Goal: Task Accomplishment & Management: Manage account settings

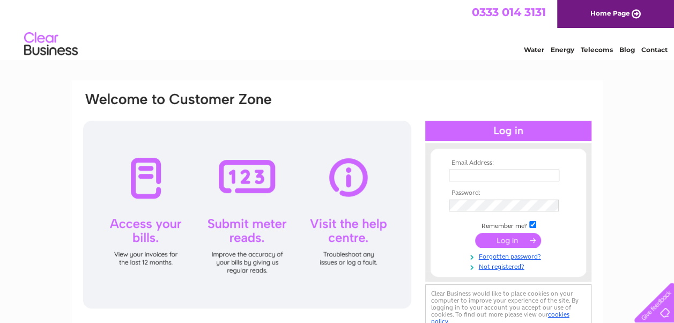
type input "[EMAIL_ADDRESS][DOMAIN_NAME]"
click at [506, 240] on input "submit" at bounding box center [508, 240] width 66 height 15
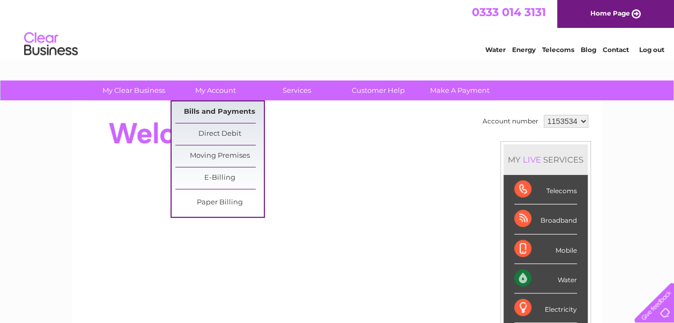
click at [215, 109] on link "Bills and Payments" at bounding box center [219, 111] width 88 height 21
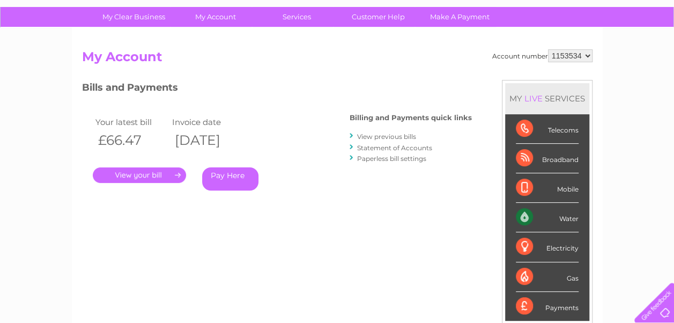
scroll to position [107, 0]
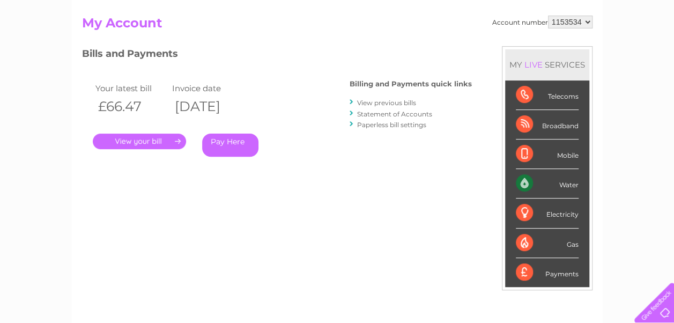
click at [383, 102] on link "View previous bills" at bounding box center [386, 103] width 59 height 8
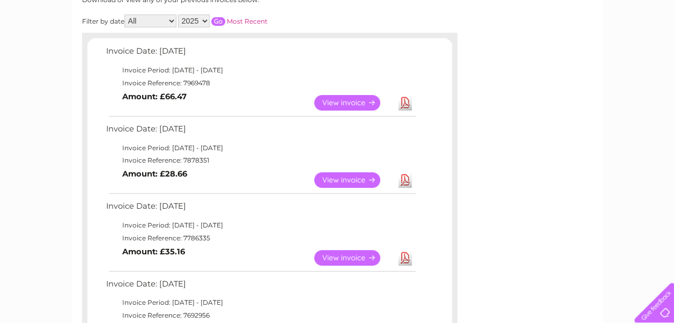
scroll to position [161, 0]
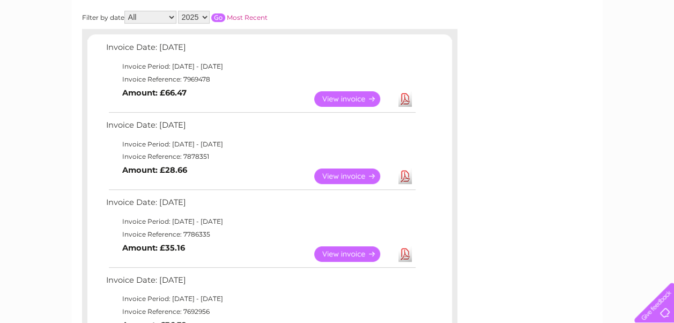
click at [344, 175] on link "View" at bounding box center [353, 176] width 79 height 16
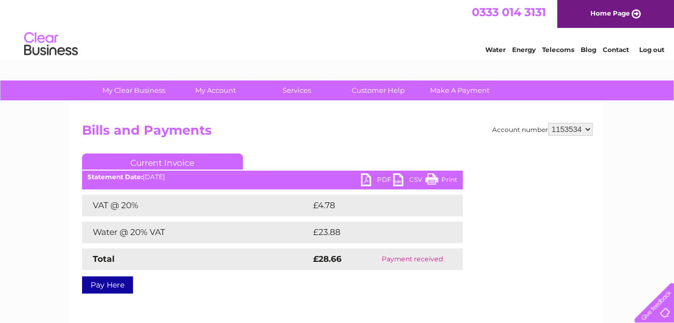
click at [443, 178] on link "Print" at bounding box center [441, 181] width 32 height 16
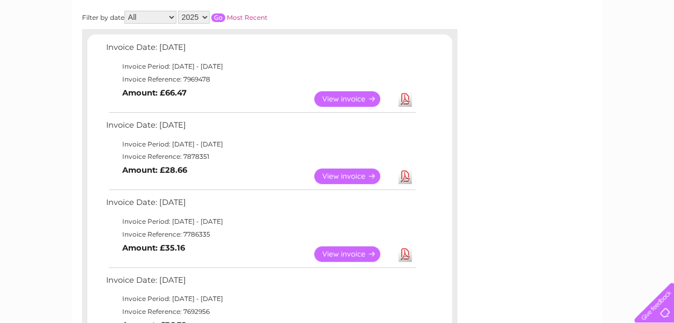
click at [341, 96] on link "View" at bounding box center [353, 99] width 79 height 16
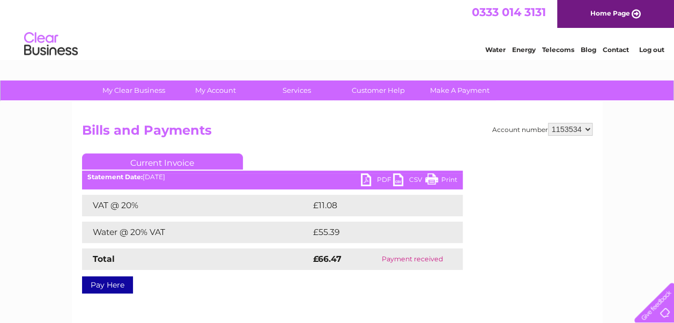
click at [447, 178] on link "Print" at bounding box center [441, 181] width 32 height 16
